Goal: Find specific page/section: Find specific page/section

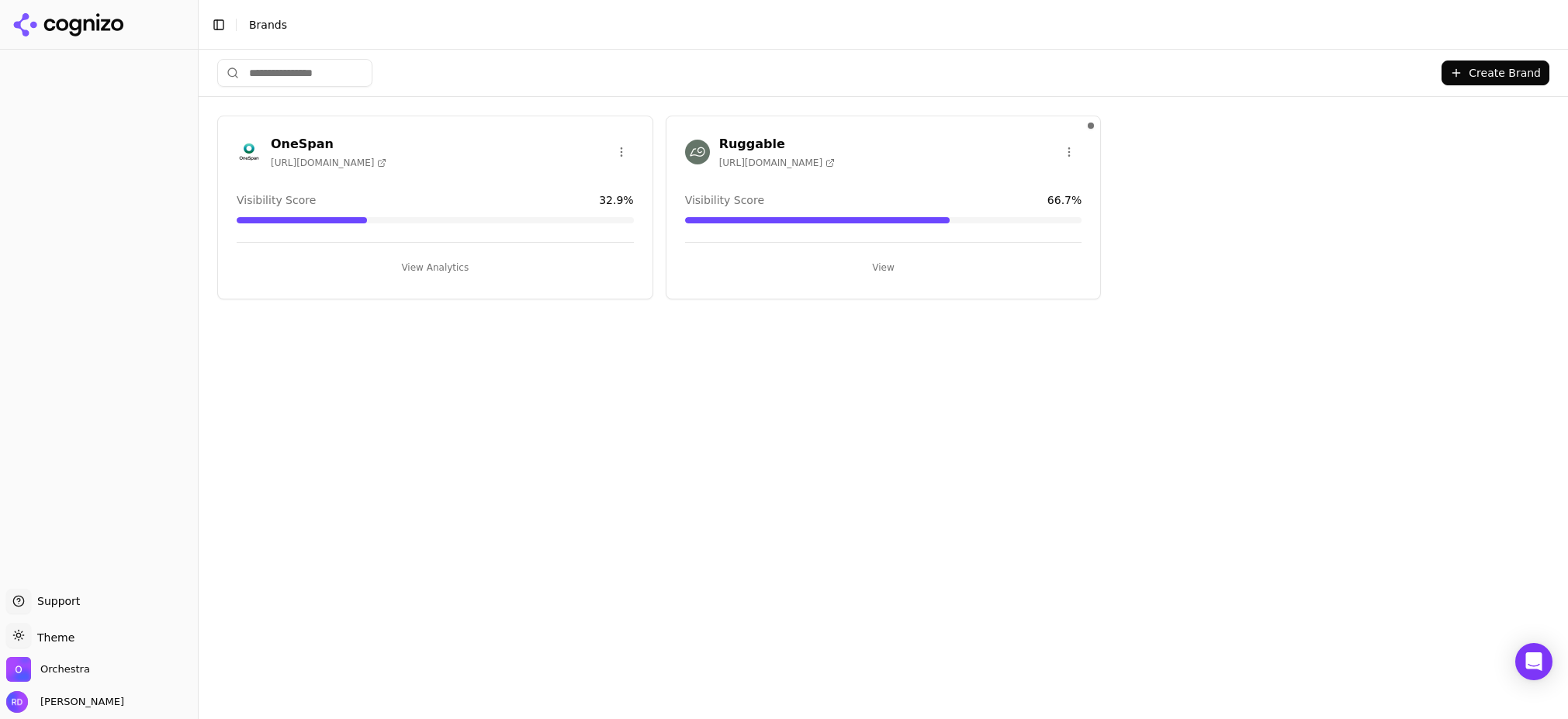
click at [426, 267] on button "View Analytics" at bounding box center [435, 267] width 398 height 25
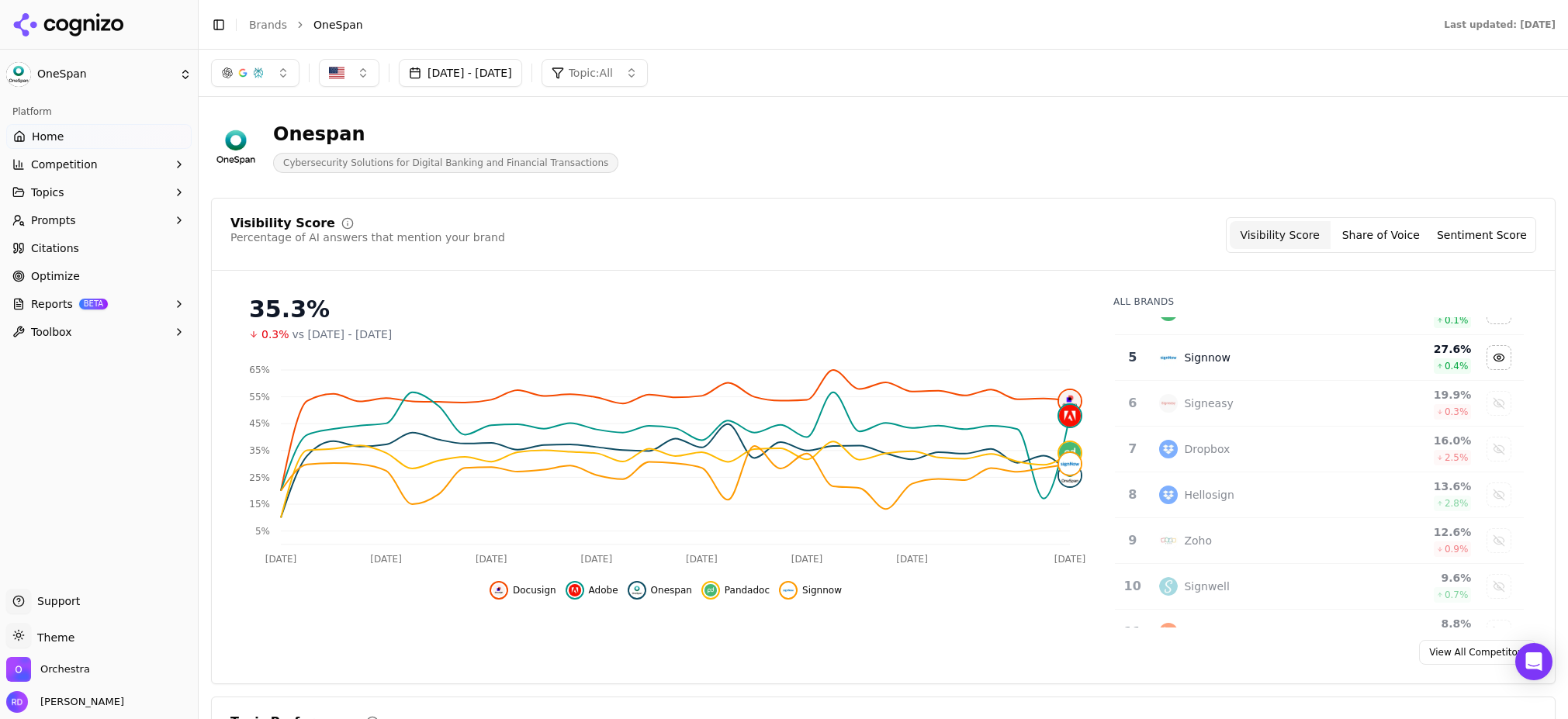
click at [1362, 225] on button "Share of Voice" at bounding box center [1381, 235] width 101 height 28
